Goal: Task Accomplishment & Management: Manage account settings

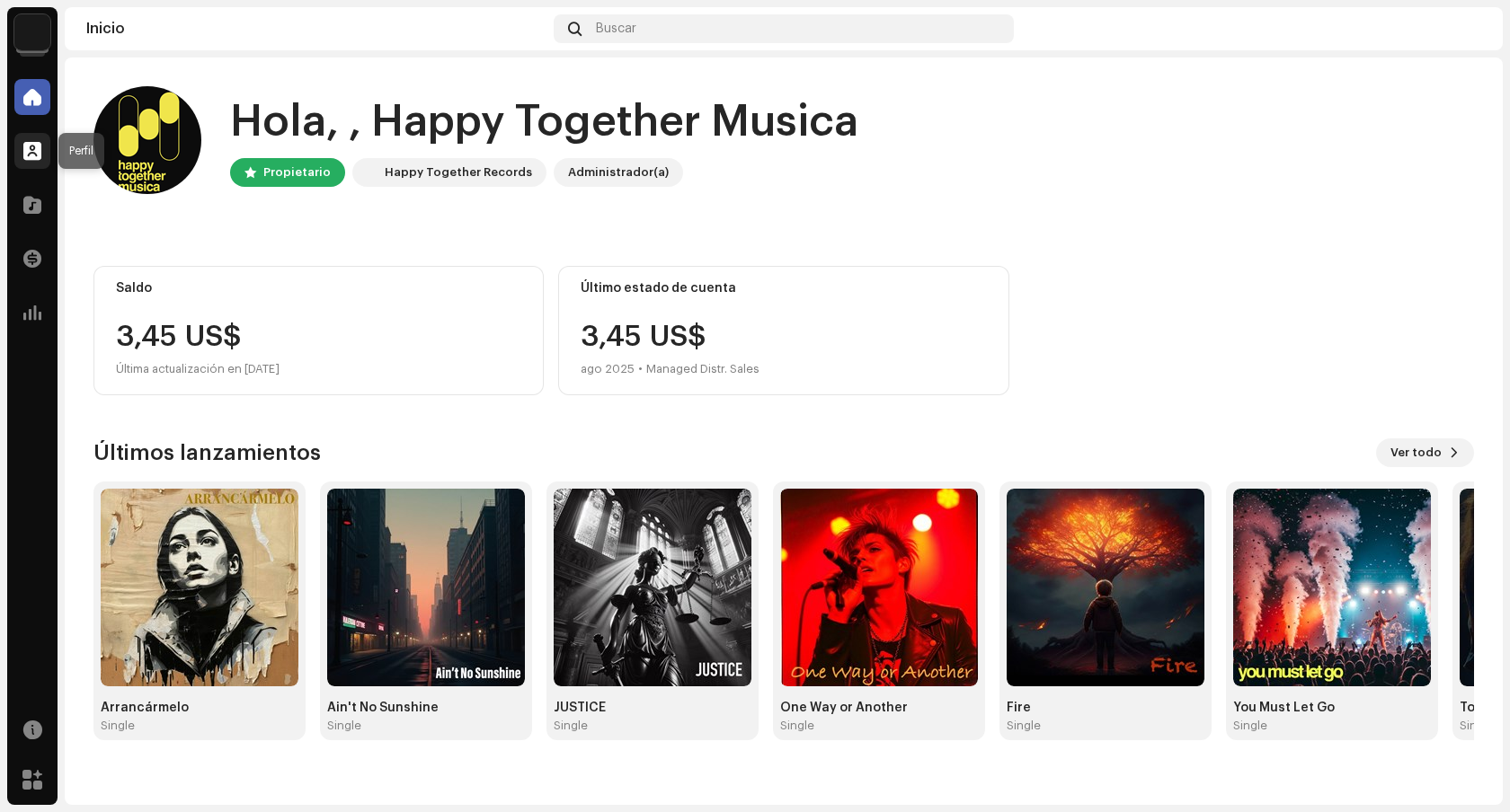
click at [37, 149] on span at bounding box center [33, 151] width 18 height 15
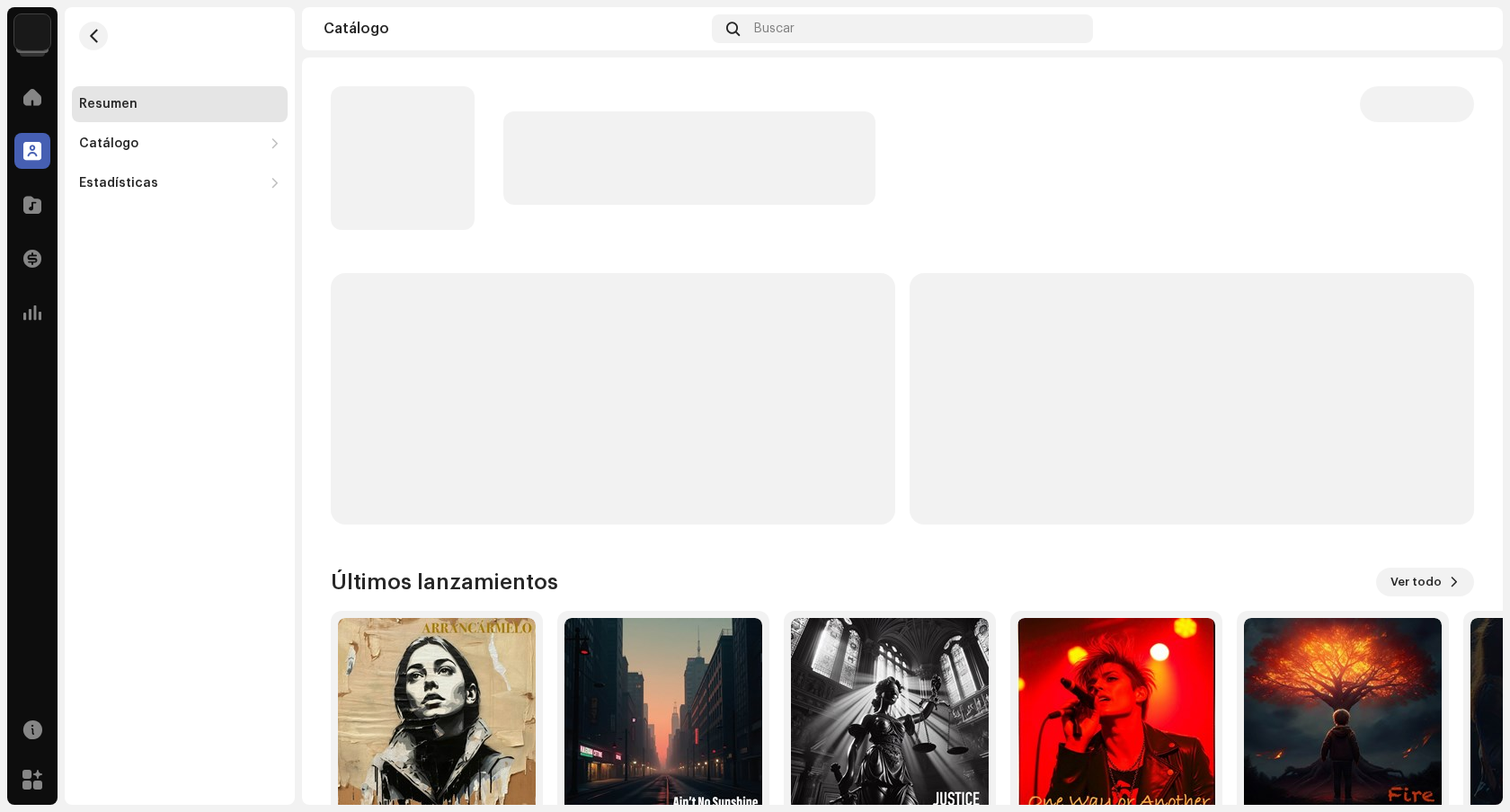
click at [38, 38] on img at bounding box center [32, 32] width 36 height 36
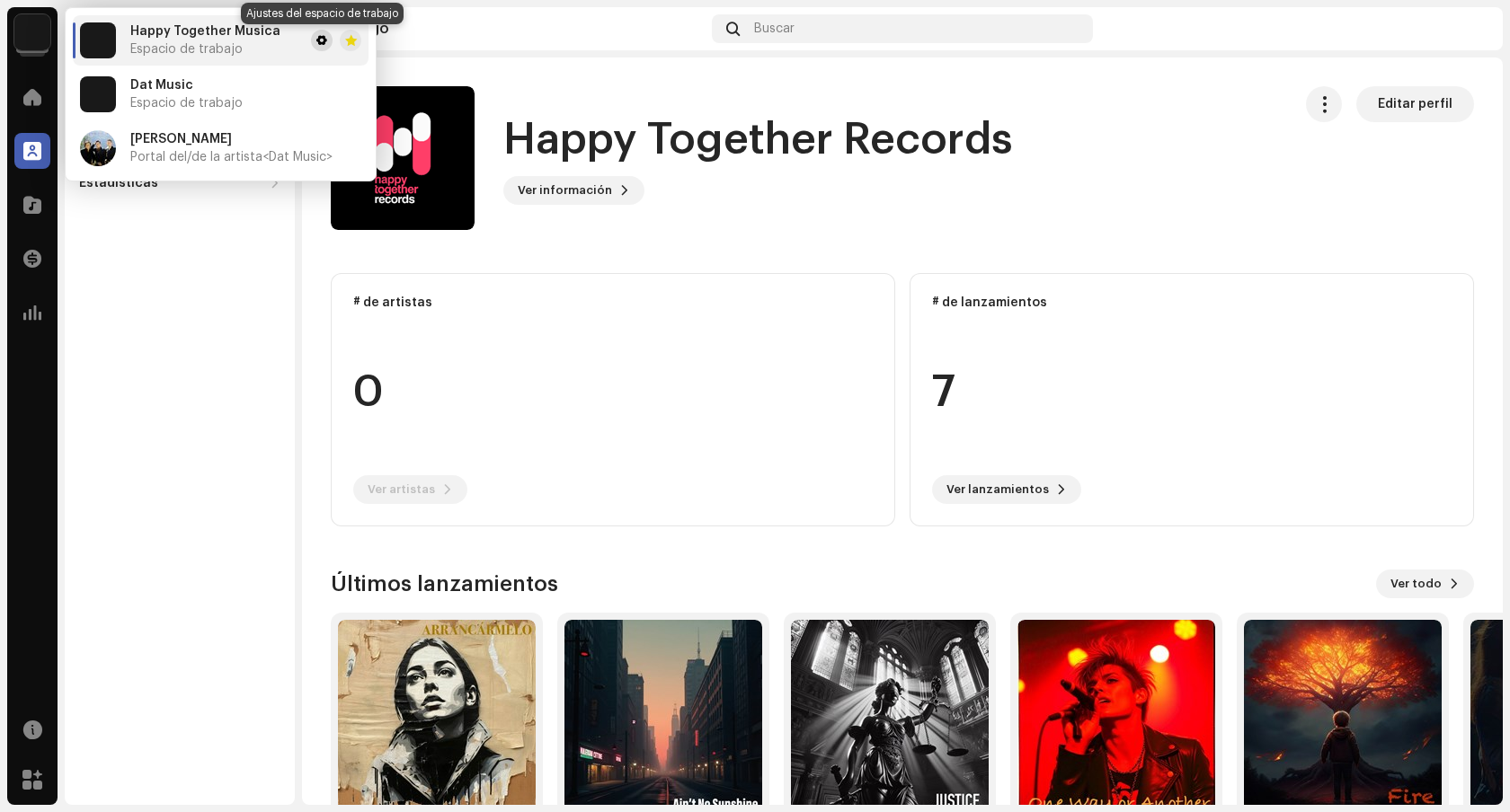
click at [324, 40] on span at bounding box center [322, 40] width 11 height 15
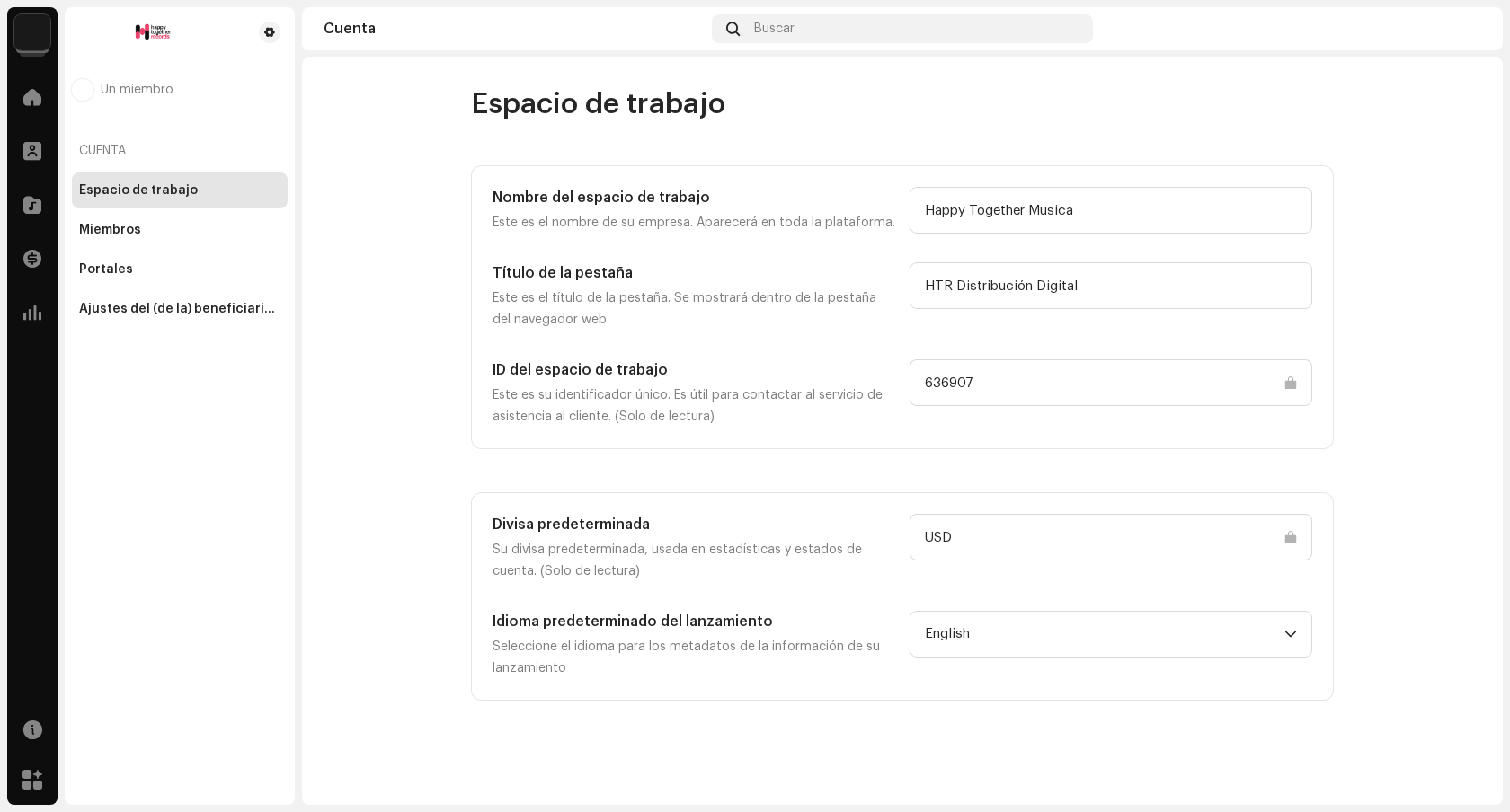
click at [1467, 25] on img at bounding box center [1466, 28] width 28 height 28
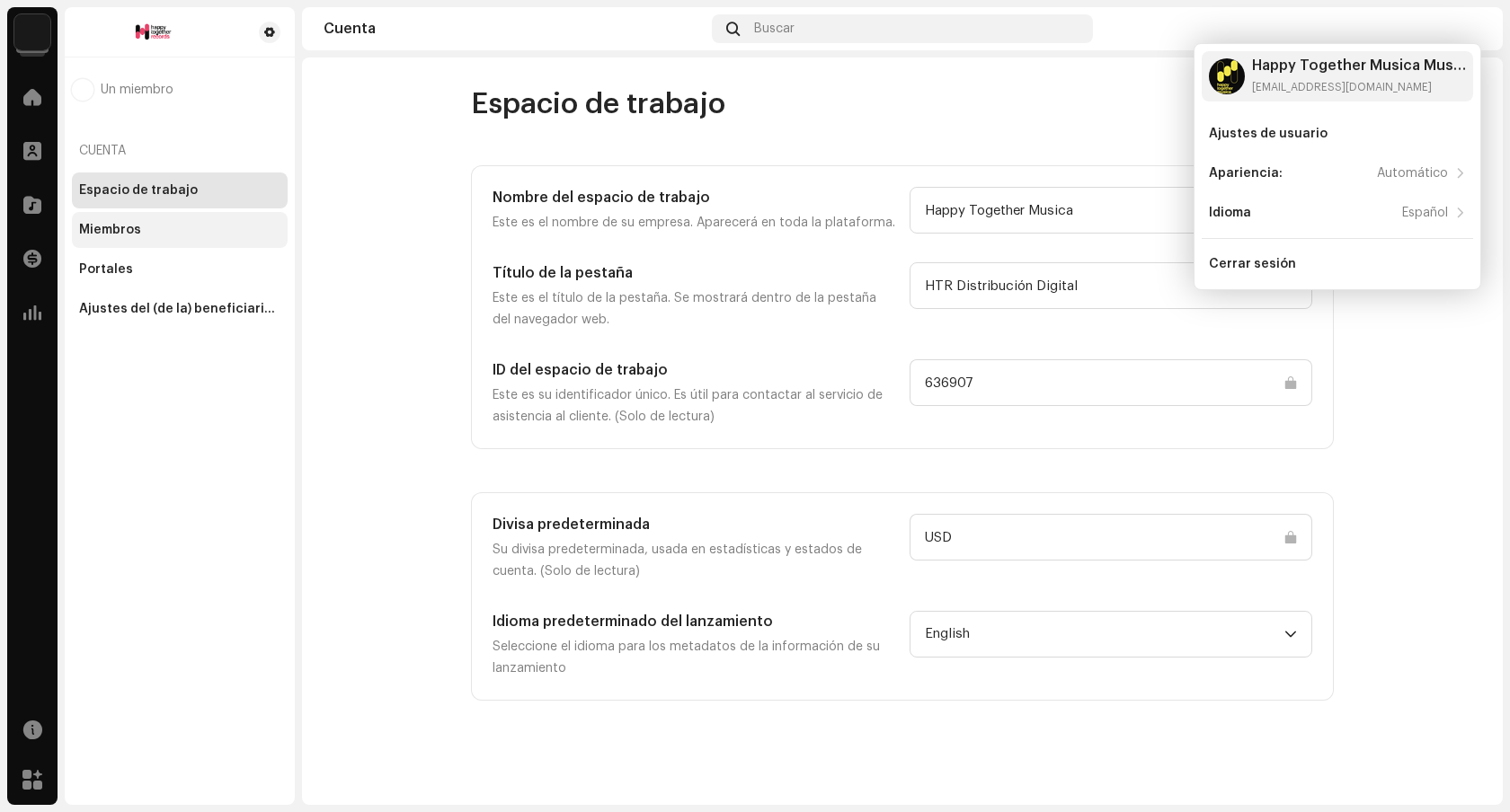
click at [123, 229] on div "Miembros" at bounding box center [110, 230] width 62 height 15
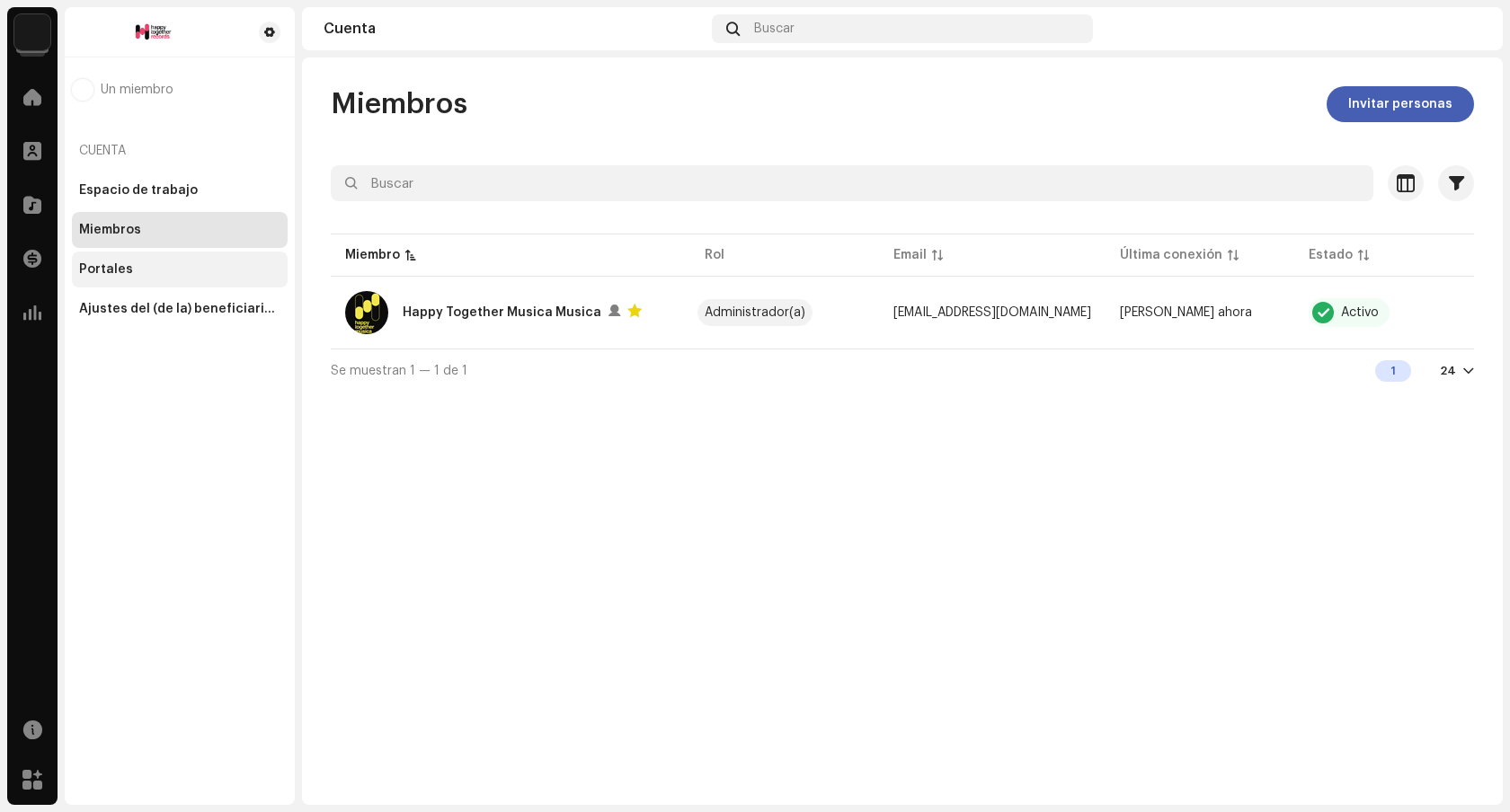
click at [111, 270] on div "Portales" at bounding box center [105, 270] width 54 height 15
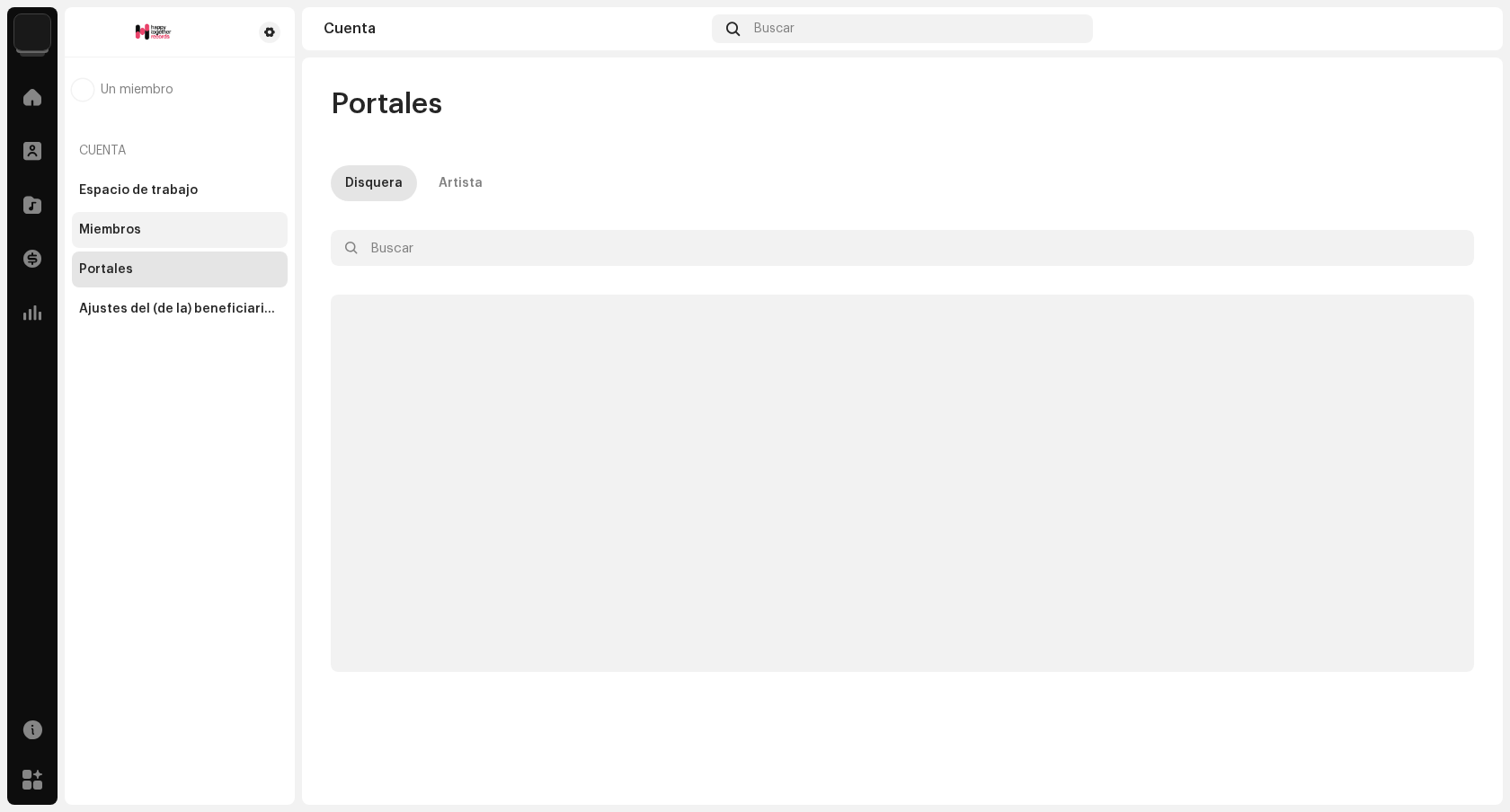
click at [123, 247] on div "Miembros" at bounding box center [180, 230] width 216 height 36
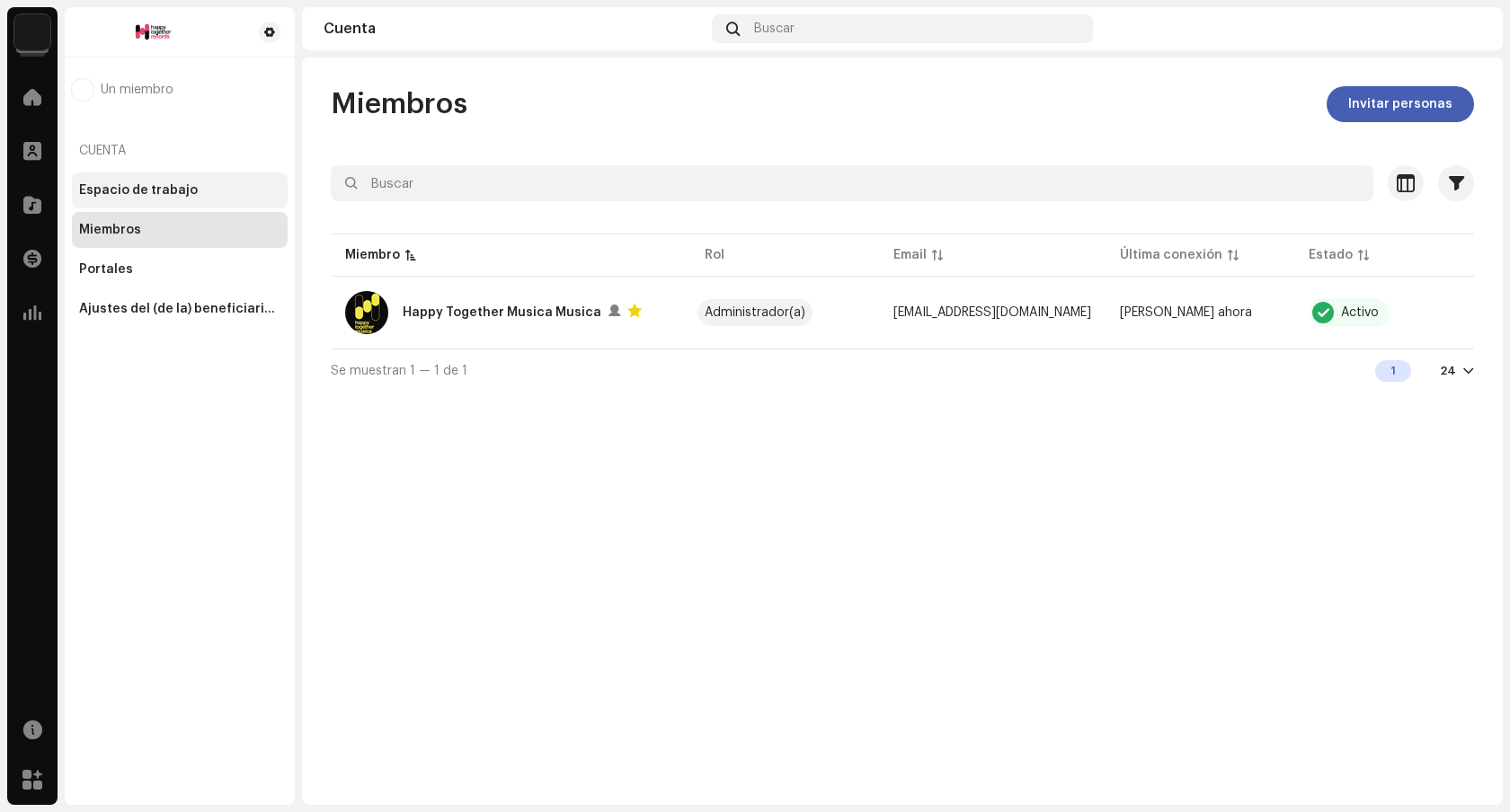
click at [135, 206] on div "Espacio de trabajo" at bounding box center [180, 189] width 216 height 36
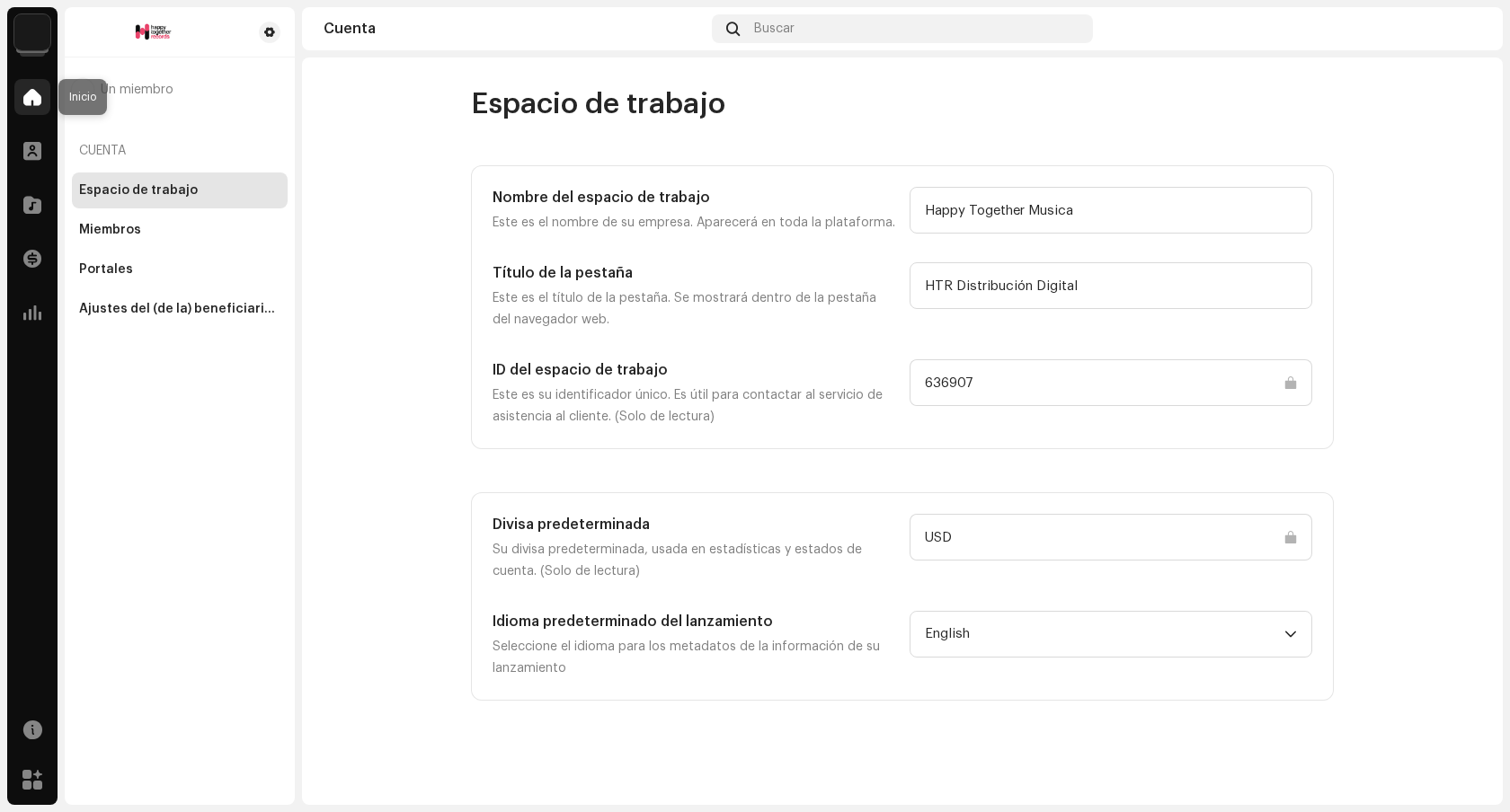
click at [39, 95] on span at bounding box center [33, 97] width 18 height 15
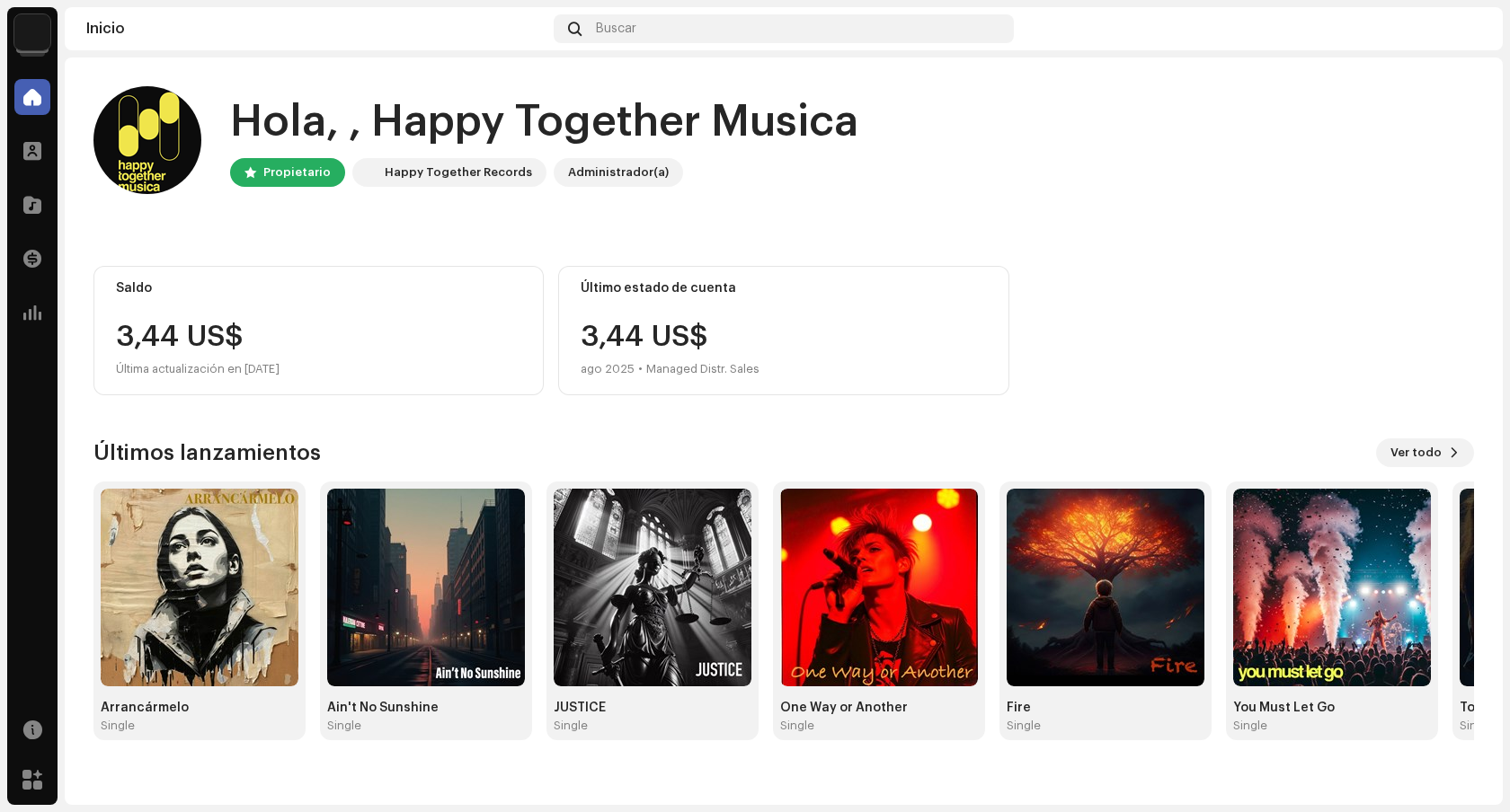
click at [1486, 21] on div "Inicio Buscar" at bounding box center [784, 28] width 1439 height 43
click at [1475, 26] on img at bounding box center [1466, 28] width 28 height 28
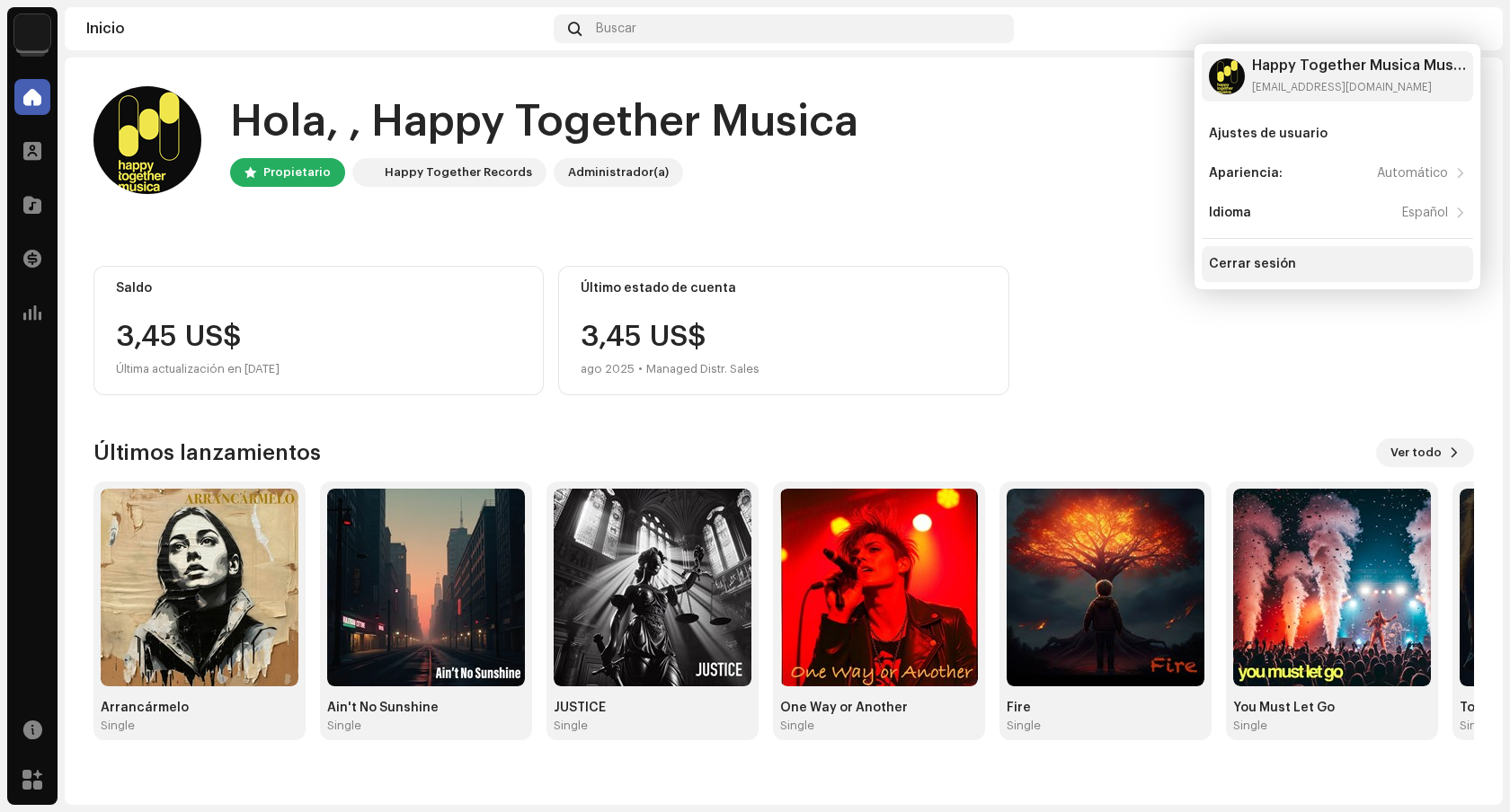
click at [1352, 255] on div "Cerrar sesión" at bounding box center [1337, 264] width 271 height 36
